Goal: Task Accomplishment & Management: Complete application form

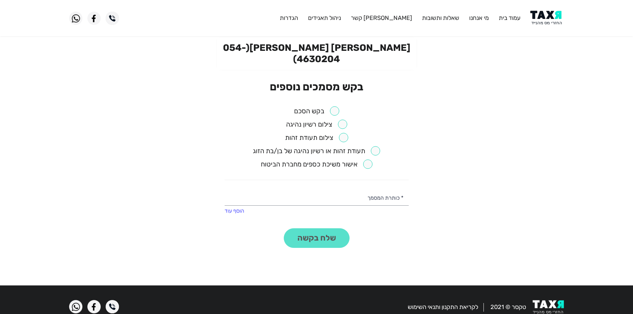
click at [335, 106] on input "checkbox" at bounding box center [316, 110] width 45 height 9
click at [321, 228] on button "שלח בקשה" at bounding box center [317, 238] width 66 height 20
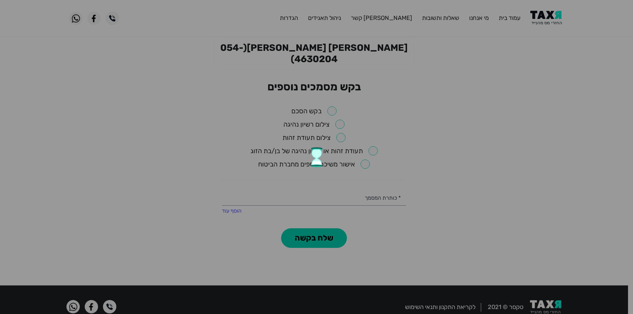
checkbox input "false"
